Goal: Task Accomplishment & Management: Manage account settings

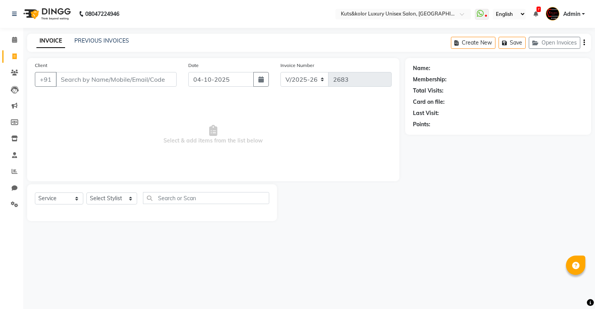
select select "4172"
select select "service"
select select "4172"
select select "service"
click at [568, 15] on span "Admin" at bounding box center [571, 14] width 17 height 8
